Goal: Task Accomplishment & Management: Use online tool/utility

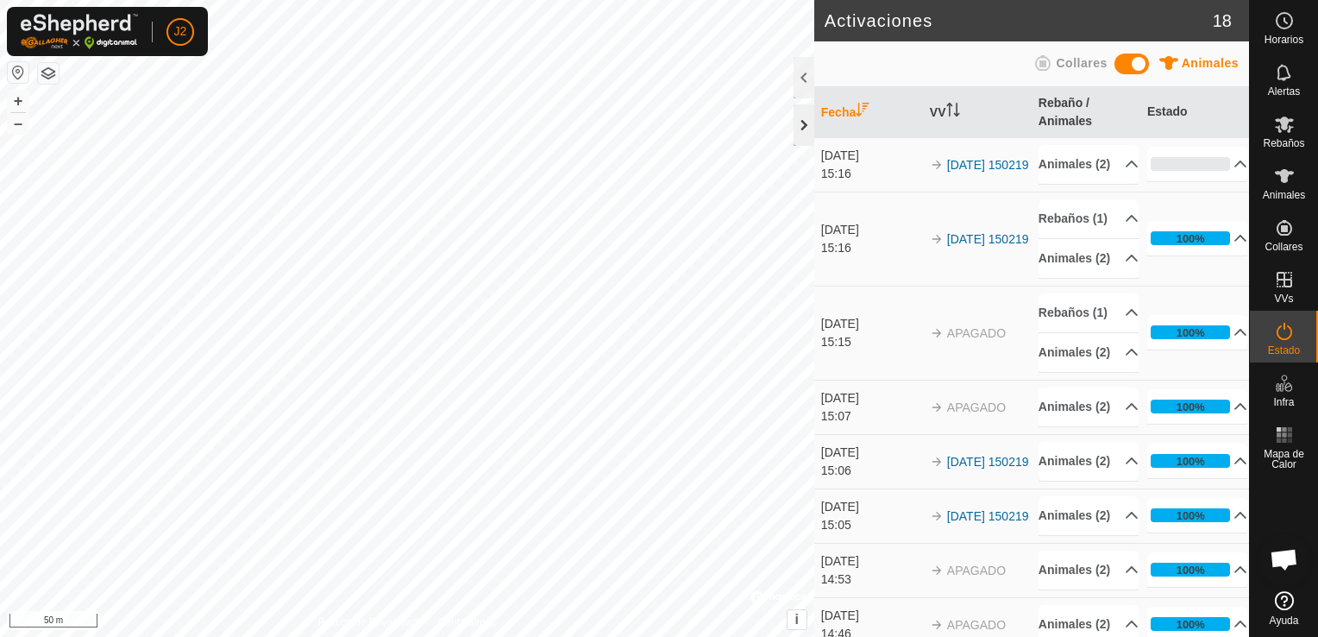
click at [802, 127] on div at bounding box center [804, 124] width 21 height 41
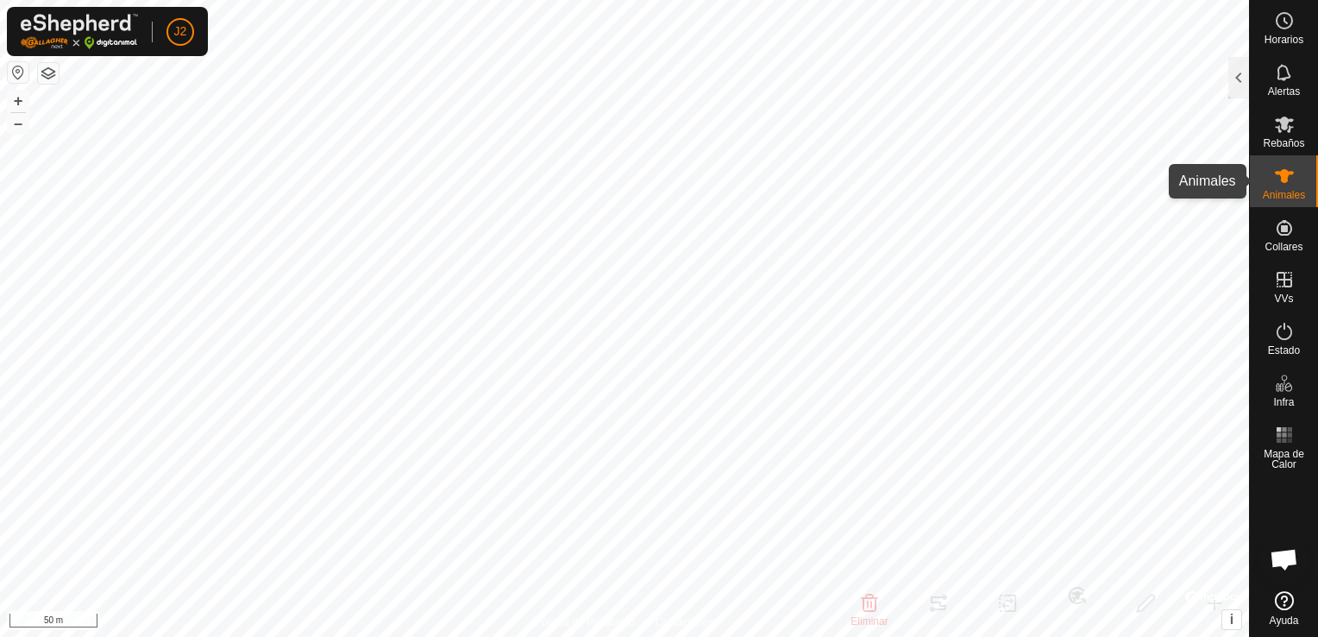
click at [1283, 190] on span "Animales" at bounding box center [1284, 195] width 42 height 10
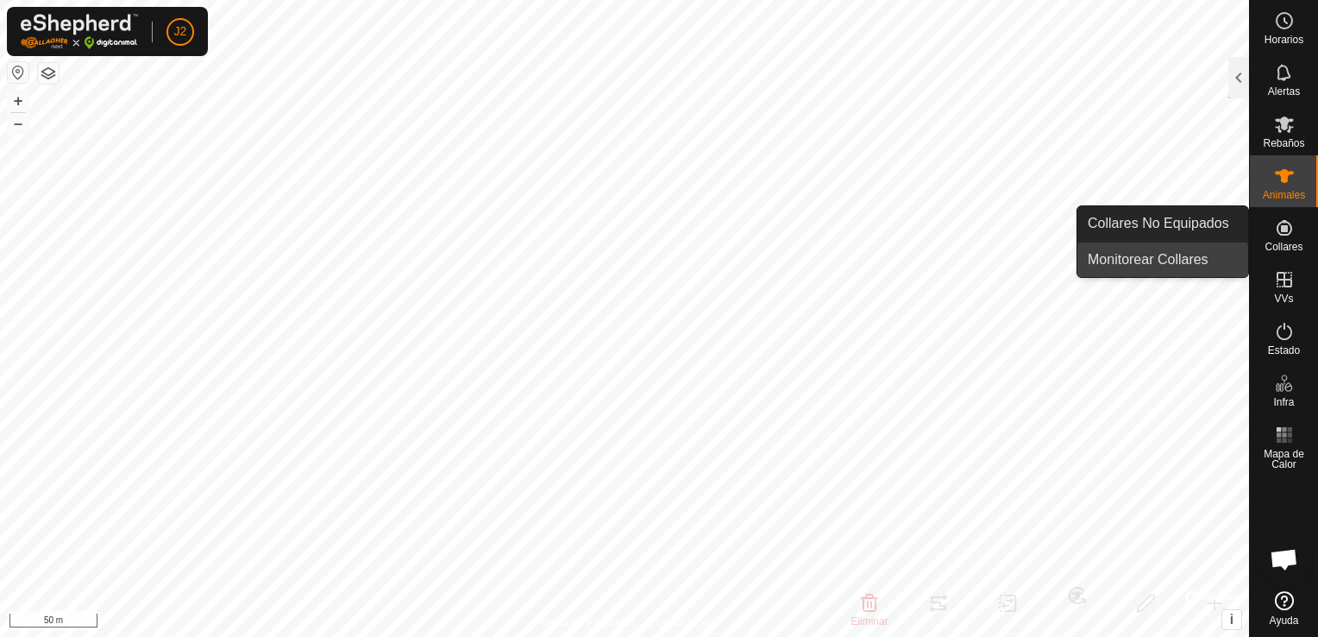
click at [1192, 262] on link "Monitorear Collares" at bounding box center [1163, 259] width 171 height 35
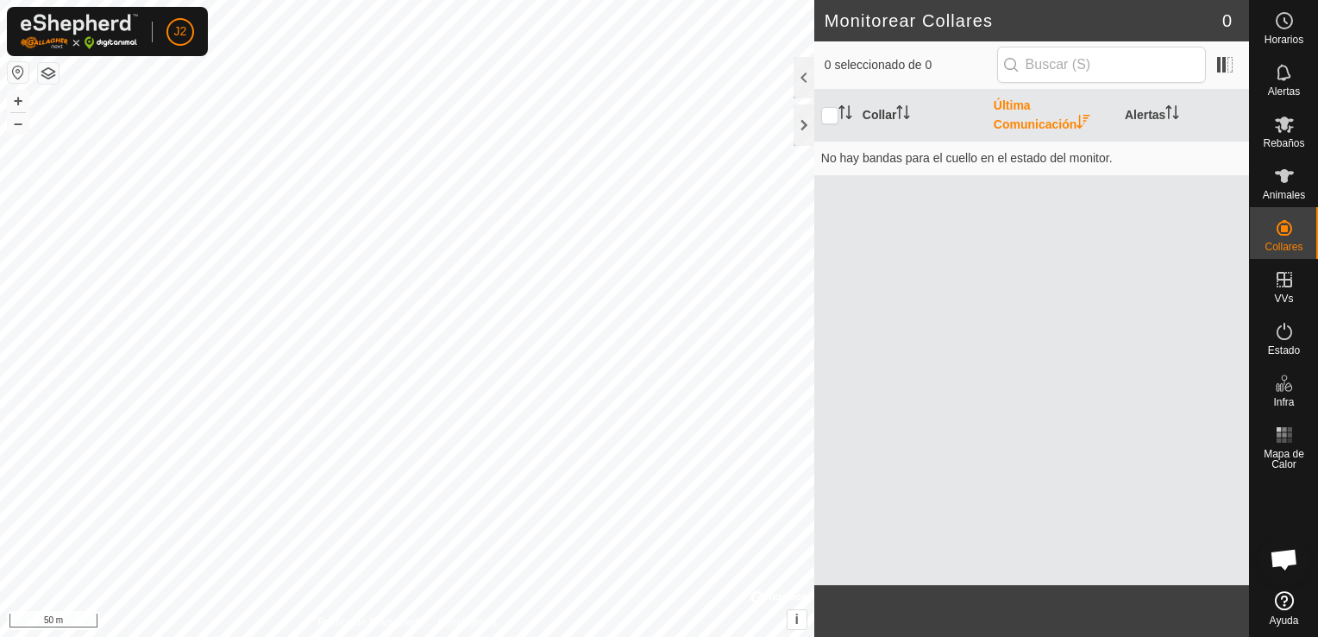
click at [1276, 293] on span "VVs" at bounding box center [1283, 298] width 19 height 10
click link "En Rotación"
click p-checkbox
checkbox input "true"
click at [794, 123] on div at bounding box center [804, 124] width 21 height 41
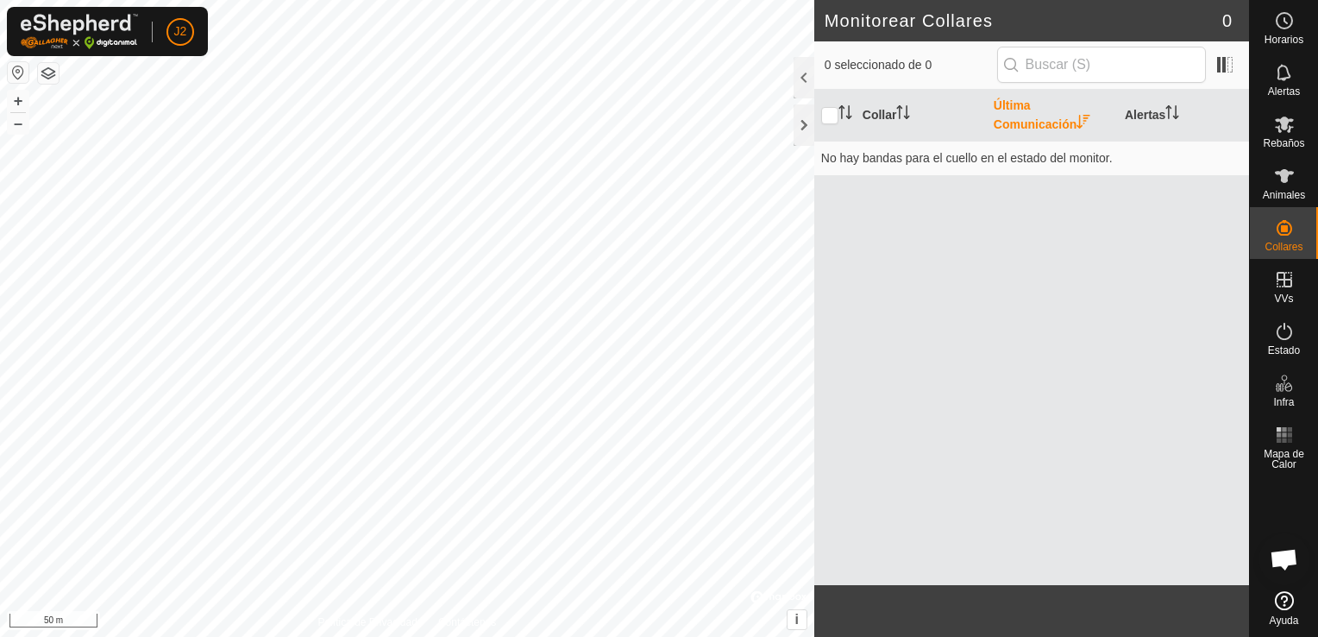
click at [814, 88] on div at bounding box center [804, 77] width 21 height 41
click div "Rutas"
click td
checkbox input "true"
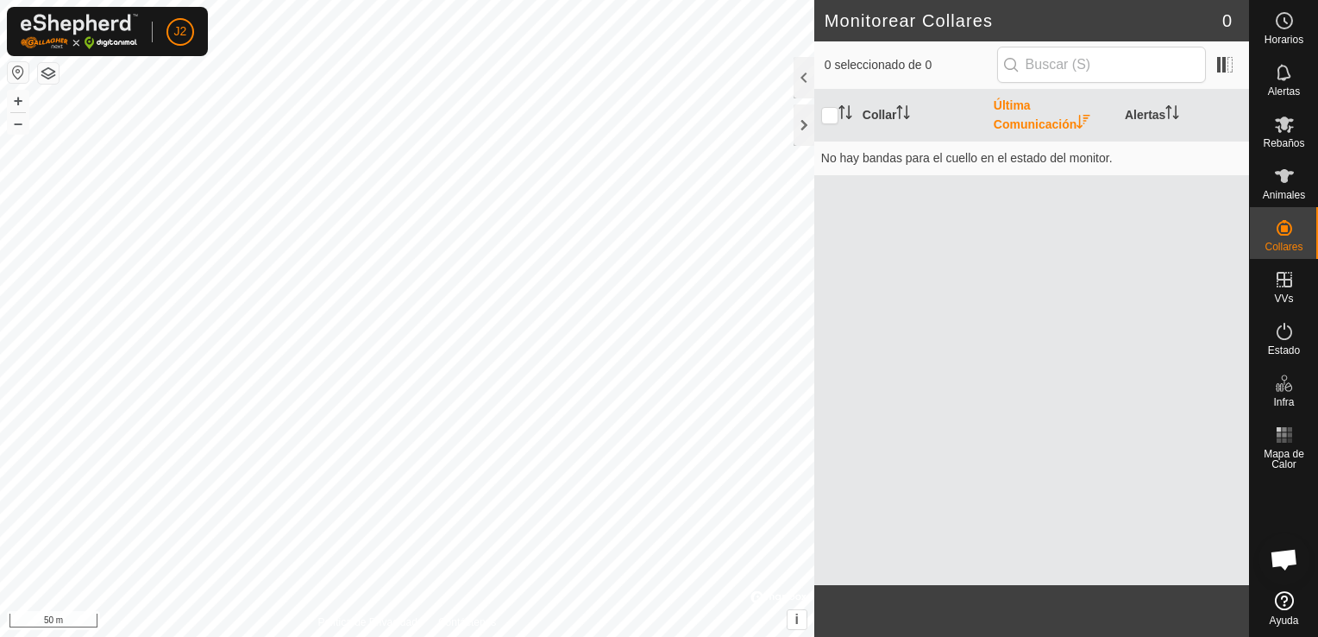
click p-checkbox
checkbox input "false"
click div "Rutas"
click td
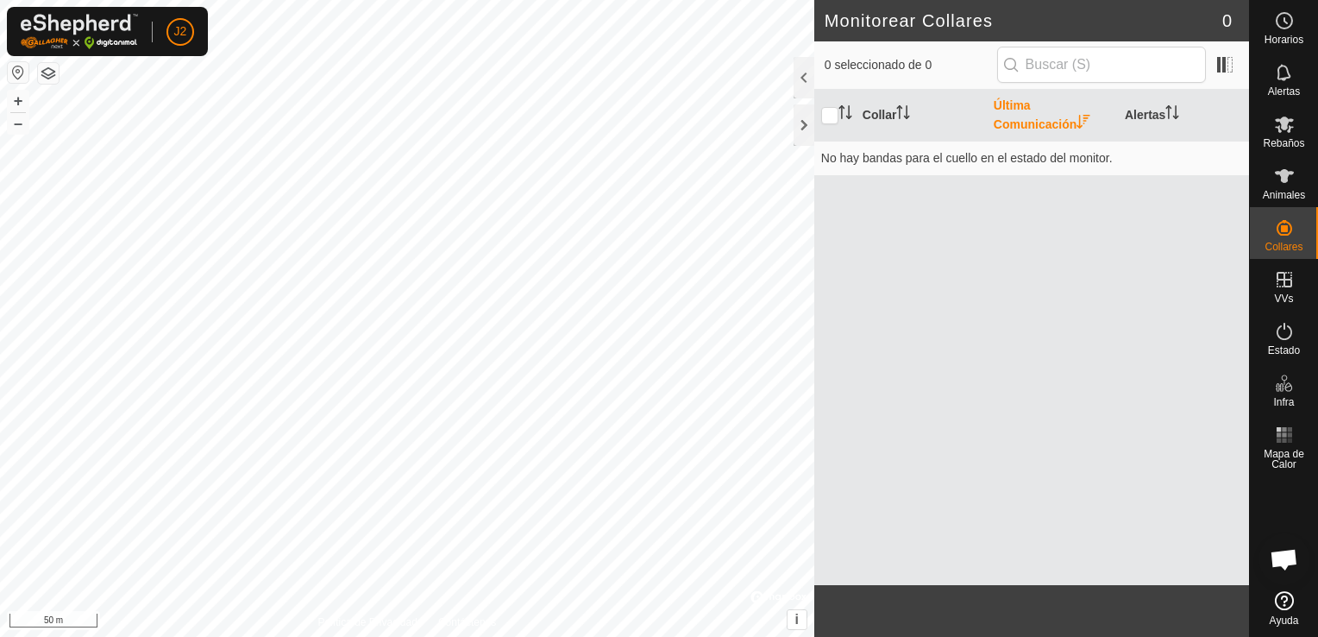
checkbox input "true"
click td
checkbox input "false"
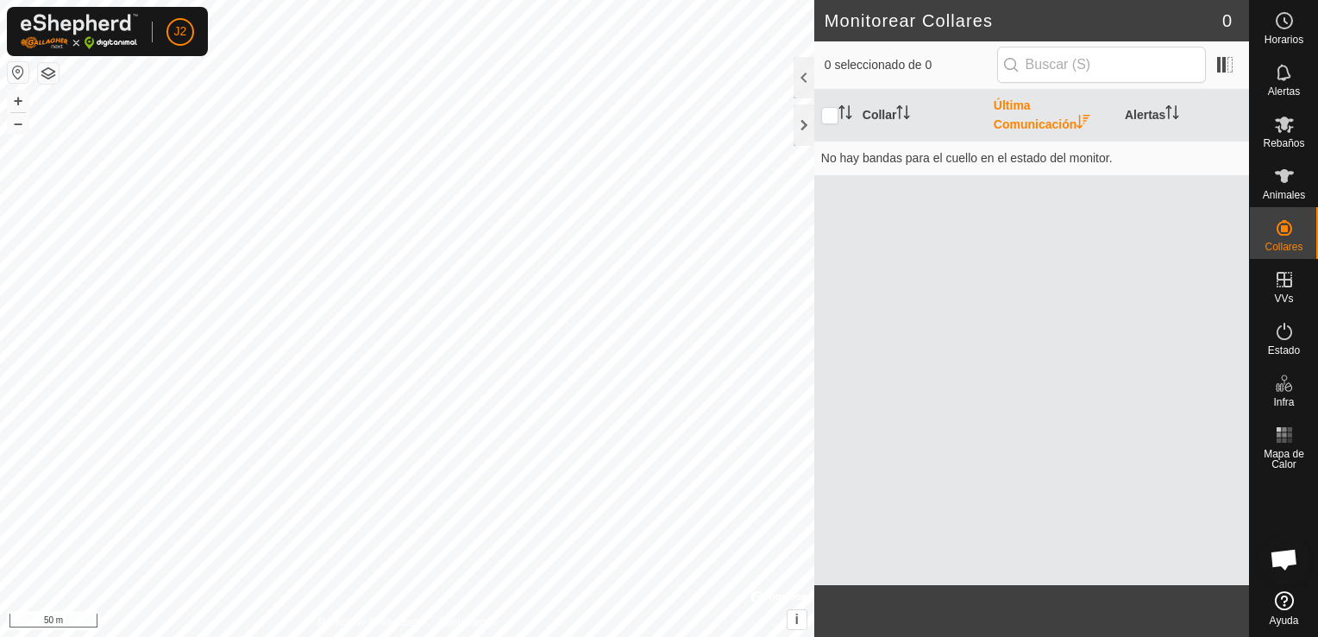
click td
checkbox input "false"
click at [799, 126] on div at bounding box center [804, 124] width 21 height 41
click button "button"
click at [814, 90] on div at bounding box center [804, 77] width 21 height 41
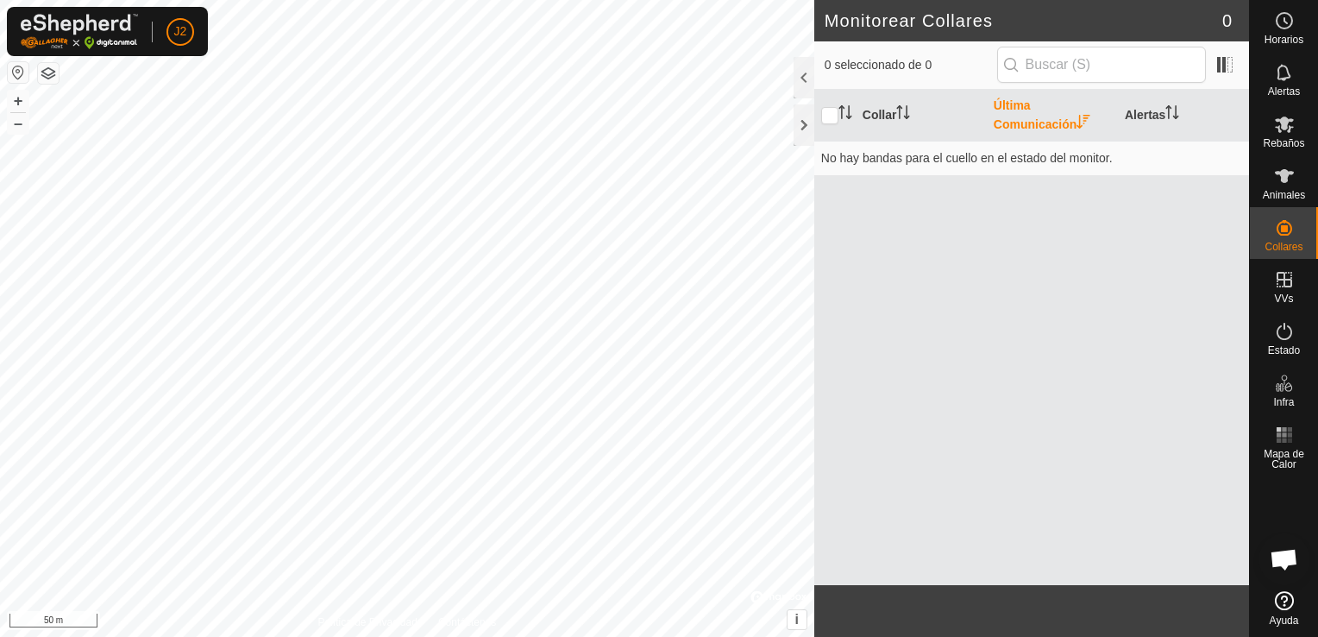
click p-checkbox
click icon
click button "button"
click p-checkbox
checkbox input "false"
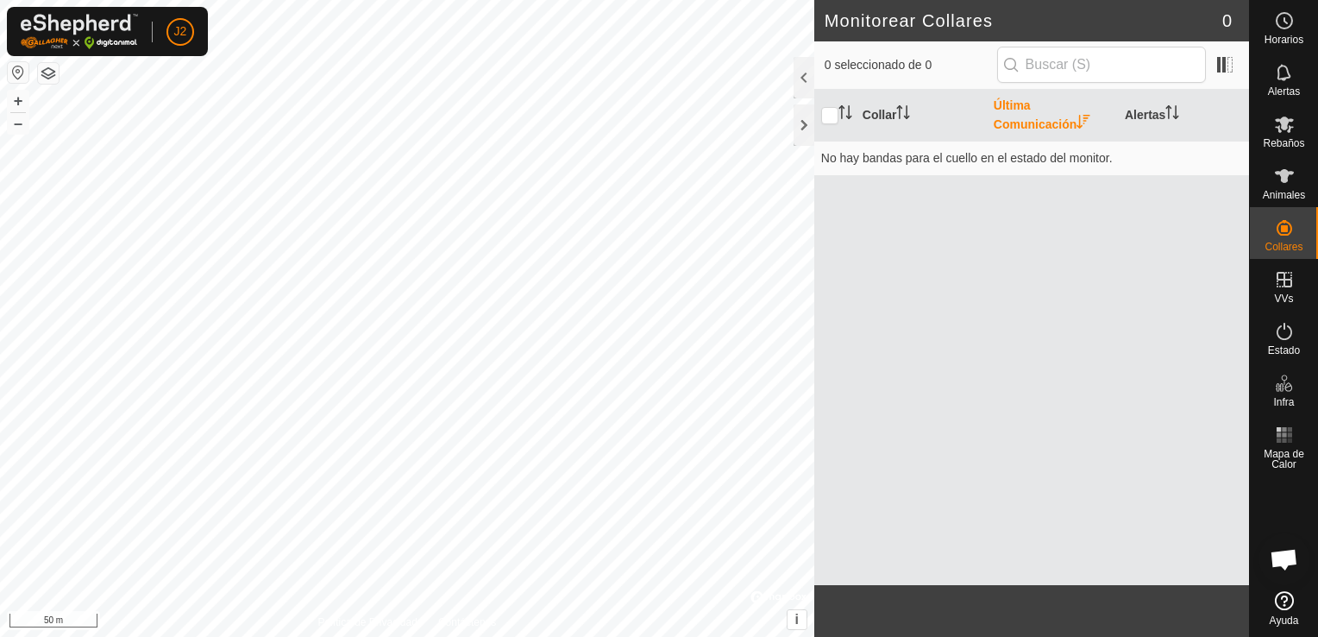
click p-checkbox
checkbox input "true"
click icon
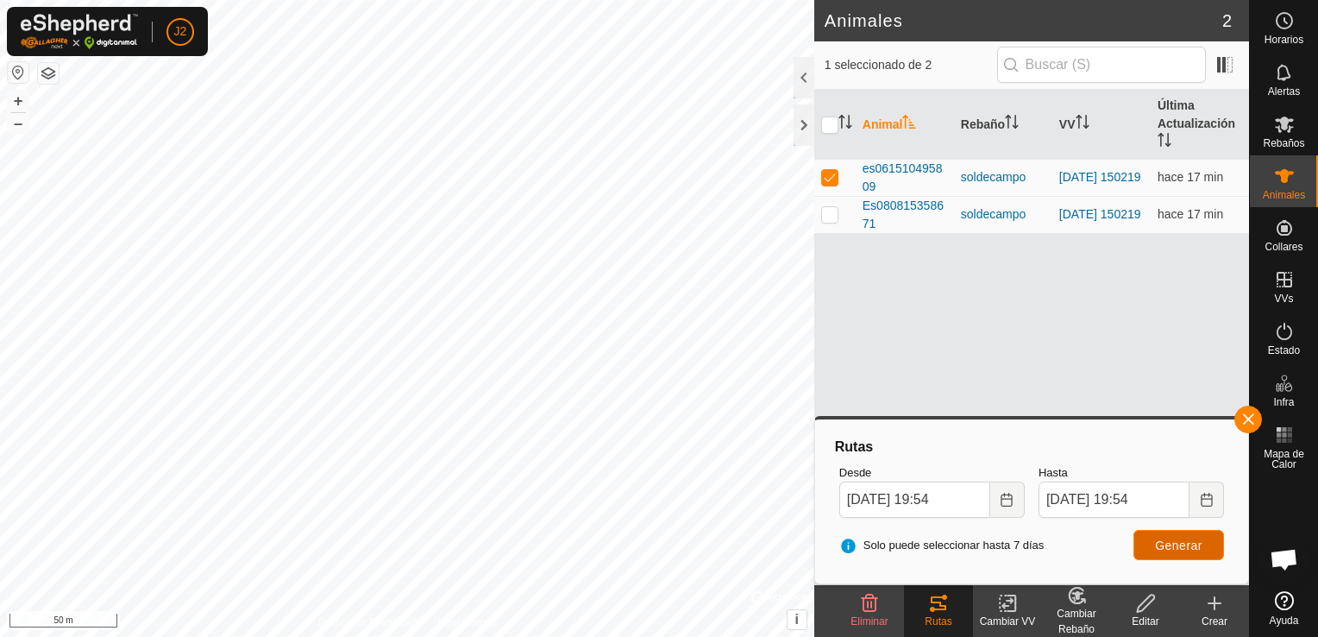
click at [1189, 543] on span "Generar" at bounding box center [1178, 545] width 47 height 14
